Goal: Transaction & Acquisition: Purchase product/service

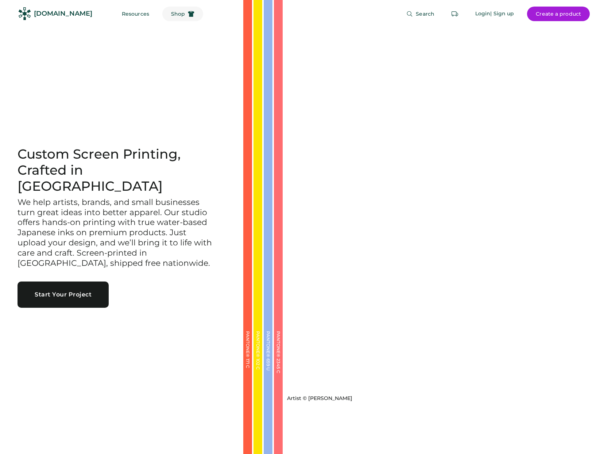
click at [171, 14] on span "Shop" at bounding box center [178, 13] width 14 height 5
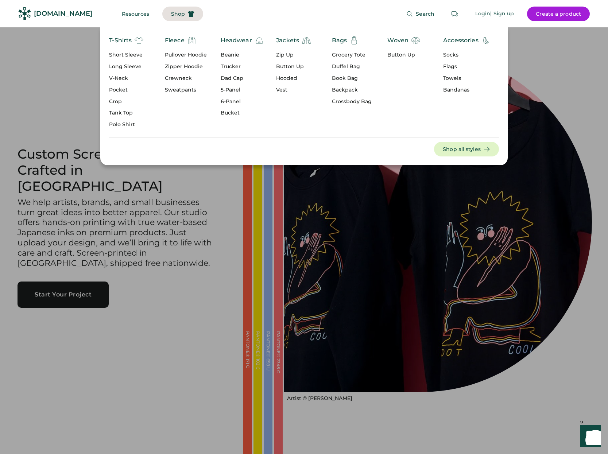
click at [141, 54] on div "Short Sleeve" at bounding box center [126, 54] width 34 height 7
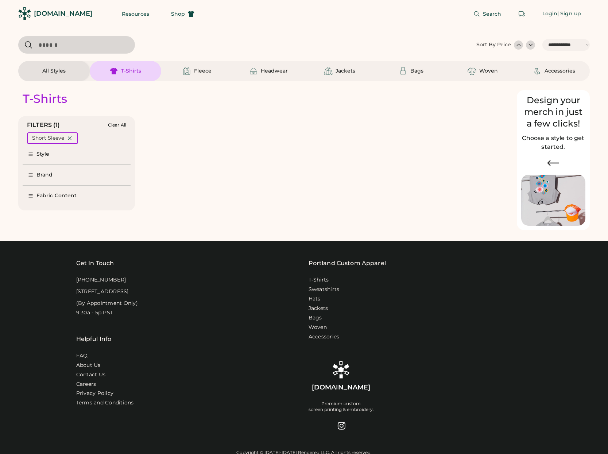
select select "*****"
select select "*"
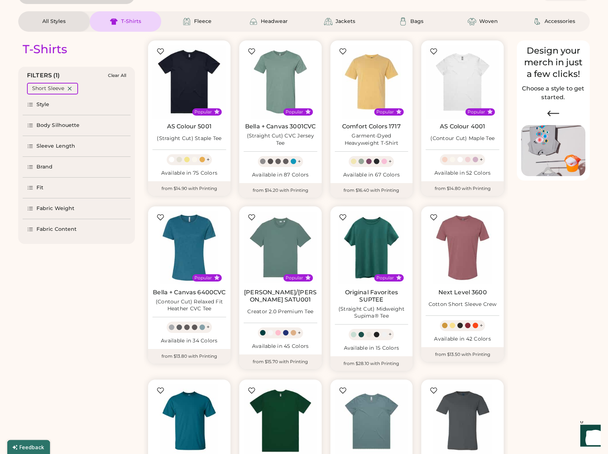
scroll to position [37, 0]
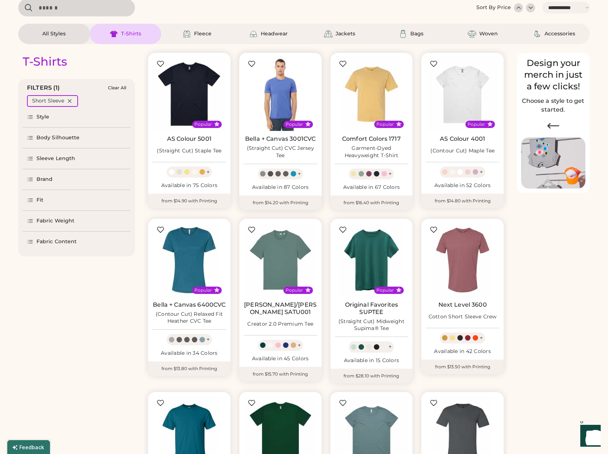
click at [281, 98] on img at bounding box center [280, 94] width 74 height 74
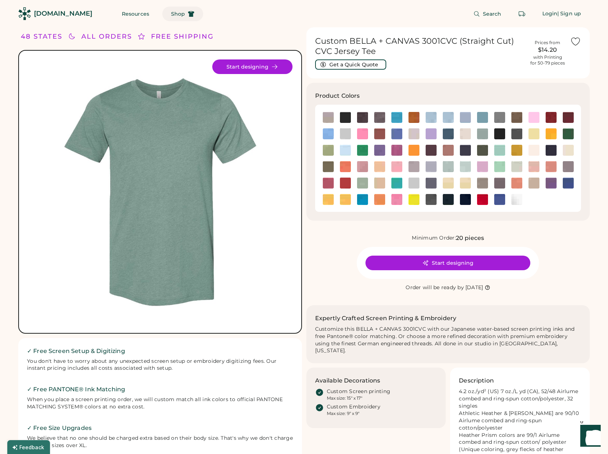
click at [171, 13] on span "Shop" at bounding box center [178, 13] width 14 height 5
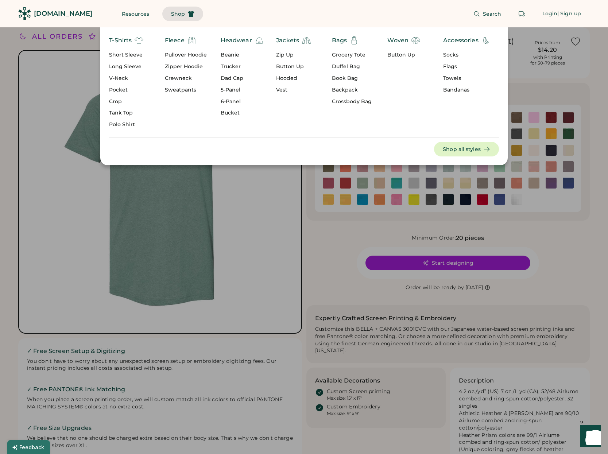
click at [136, 56] on div "Short Sleeve" at bounding box center [126, 54] width 34 height 7
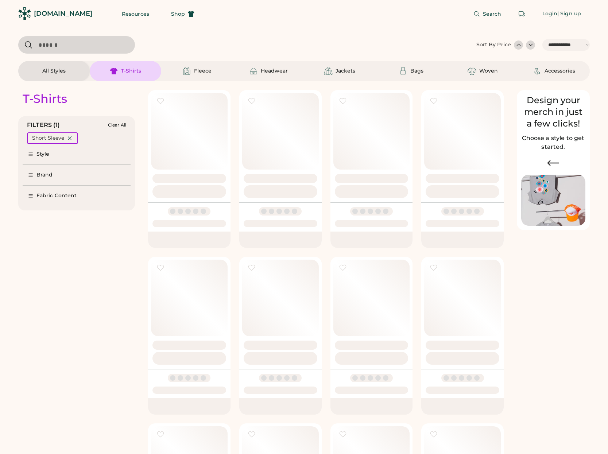
select select "*****"
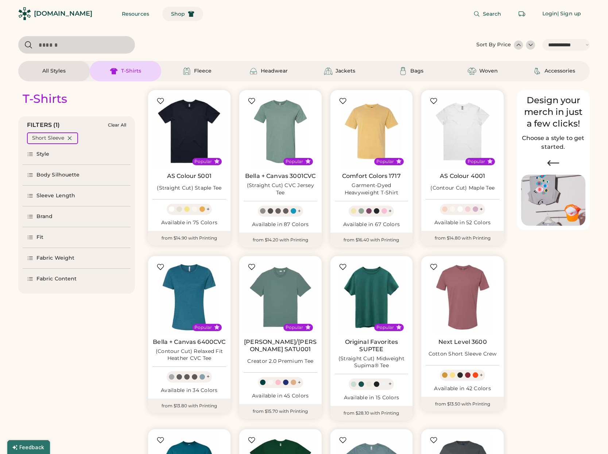
click at [171, 13] on span "Shop" at bounding box center [178, 13] width 14 height 5
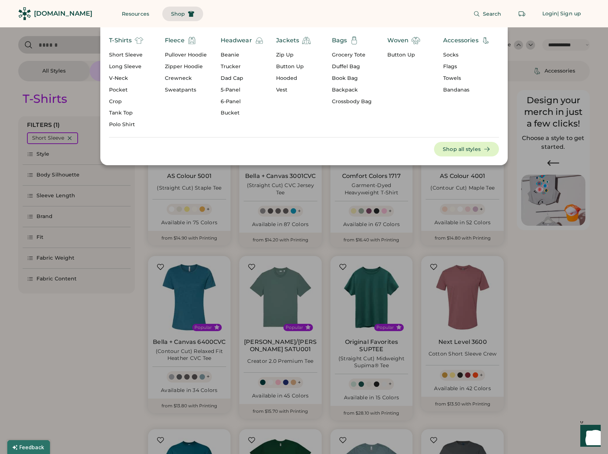
click at [127, 66] on div "Long Sleeve" at bounding box center [126, 66] width 34 height 7
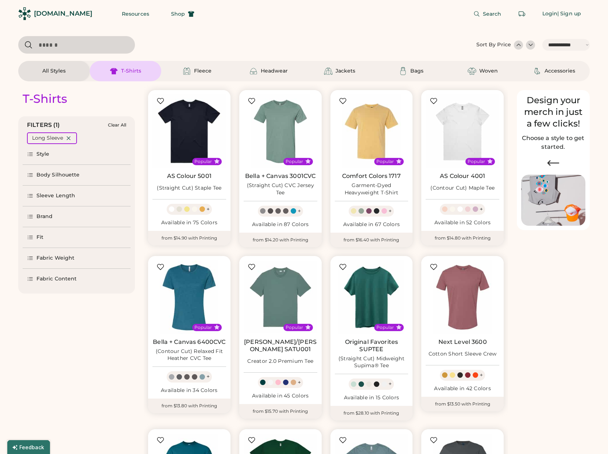
select select "*"
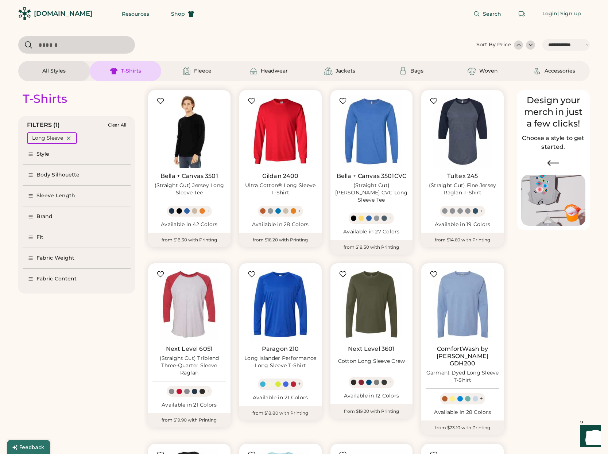
click at [191, 132] on img at bounding box center [189, 131] width 74 height 74
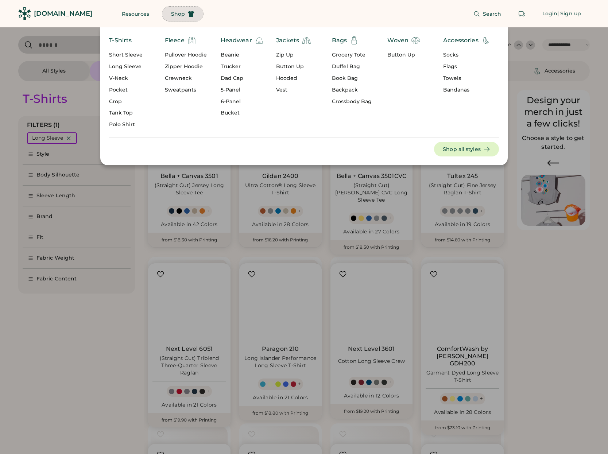
select select "*****"
click at [174, 55] on div "Pullover Hoodie" at bounding box center [186, 54] width 42 height 7
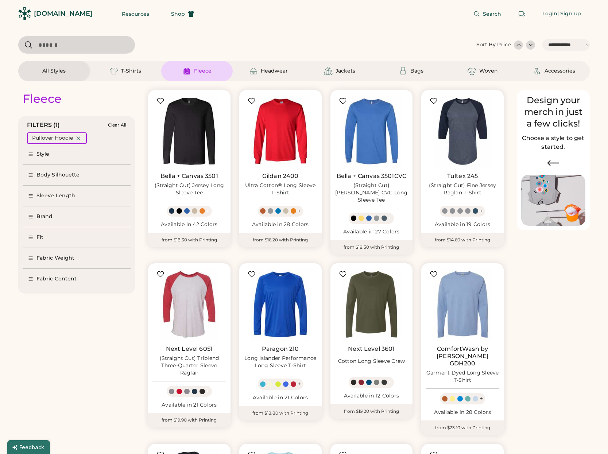
select select "*"
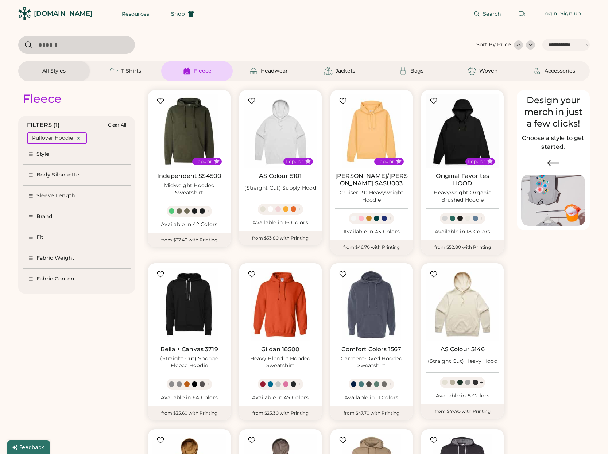
scroll to position [37, 0]
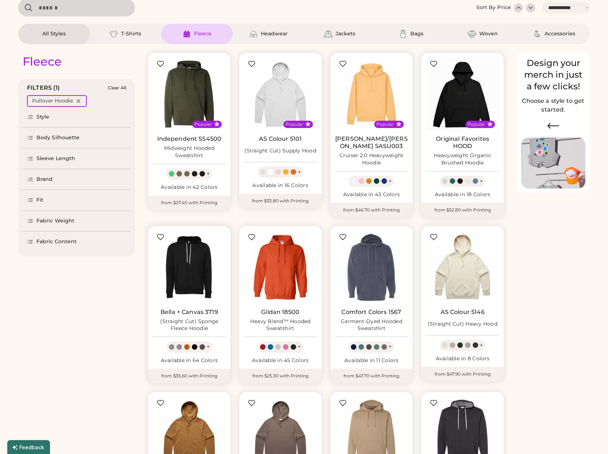
click at [200, 268] on img at bounding box center [189, 267] width 74 height 74
